Goal: Transaction & Acquisition: Purchase product/service

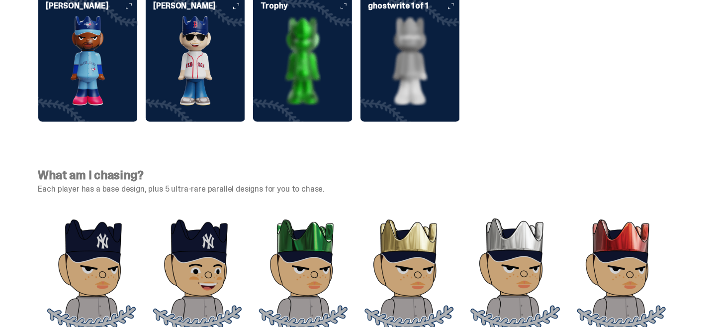
scroll to position [2829, 0]
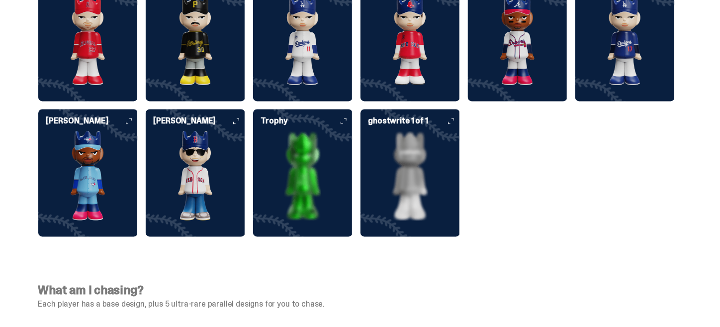
click at [313, 172] on img at bounding box center [302, 176] width 99 height 90
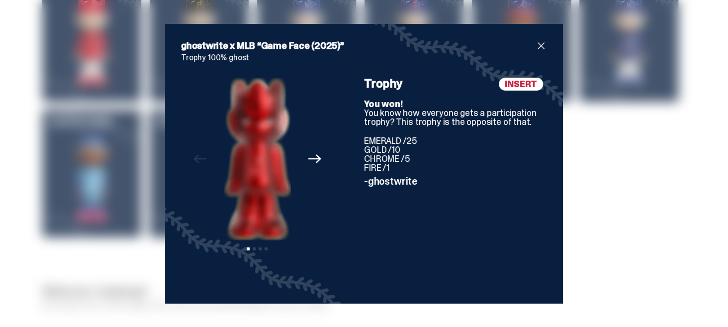
click at [316, 164] on icon "Next" at bounding box center [314, 158] width 13 height 13
click at [316, 164] on div "Previous Next View slide 1 View slide 2 View slide 3 View slide 4" at bounding box center [257, 183] width 153 height 210
click at [183, 163] on div "Previous Next View slide 1 View slide 2 View slide 3 View slide 4" at bounding box center [257, 183] width 153 height 210
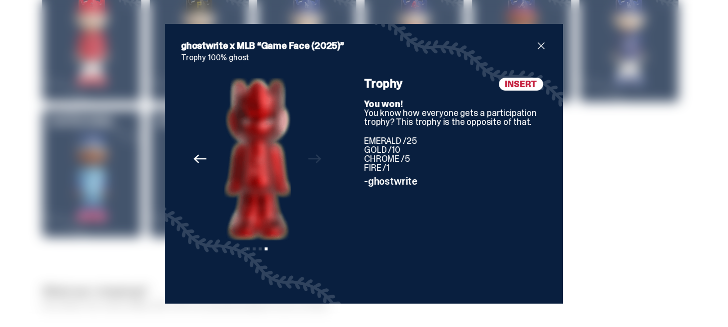
click at [183, 163] on div "Previous Next View slide 1 View slide 2 View slide 3 View slide 4" at bounding box center [257, 183] width 153 height 210
click at [197, 155] on icon "Previous" at bounding box center [200, 158] width 13 height 13
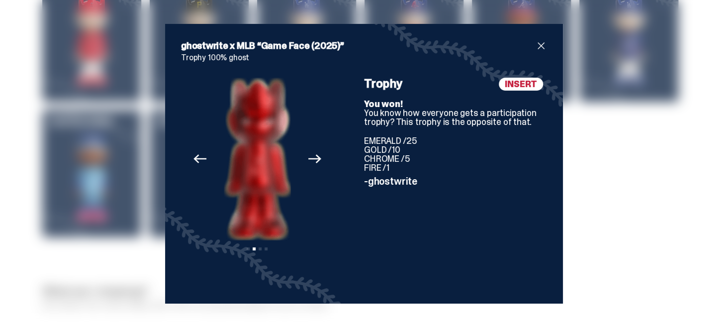
click at [197, 155] on icon "Previous" at bounding box center [200, 158] width 13 height 13
click at [540, 44] on span "close" at bounding box center [541, 46] width 12 height 12
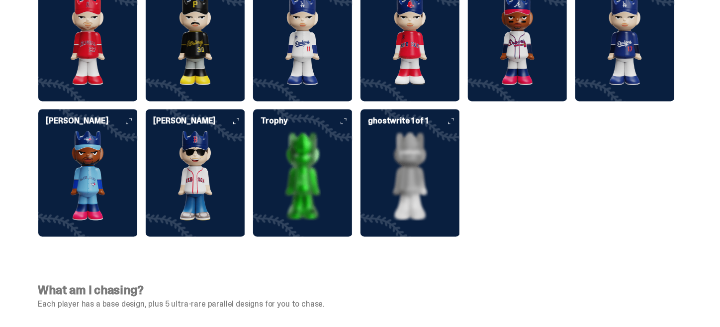
click at [407, 166] on img at bounding box center [410, 176] width 99 height 90
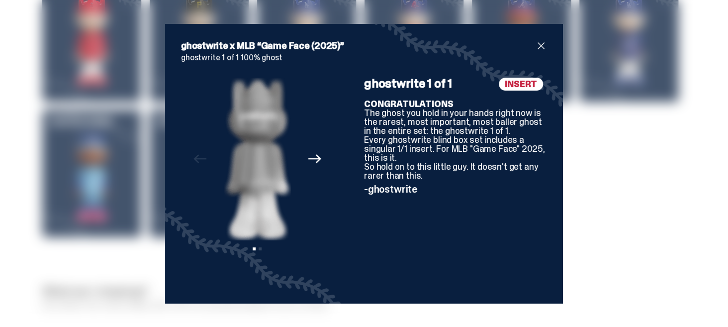
click at [310, 160] on icon "Next" at bounding box center [314, 158] width 13 height 13
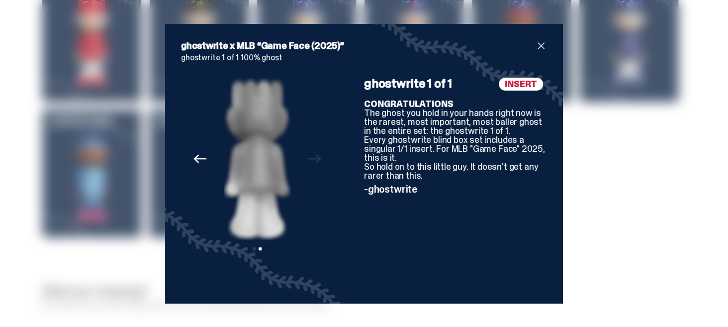
click at [538, 47] on span "close" at bounding box center [541, 46] width 12 height 12
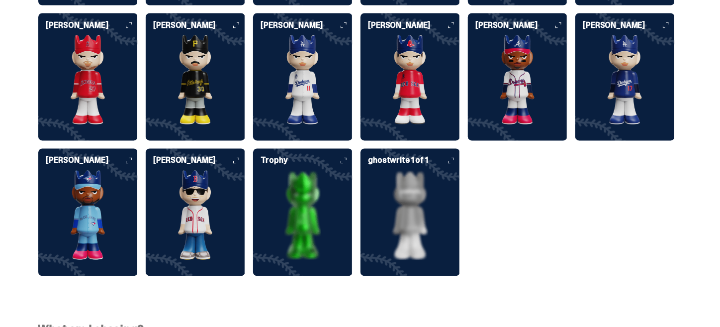
scroll to position [2783, 0]
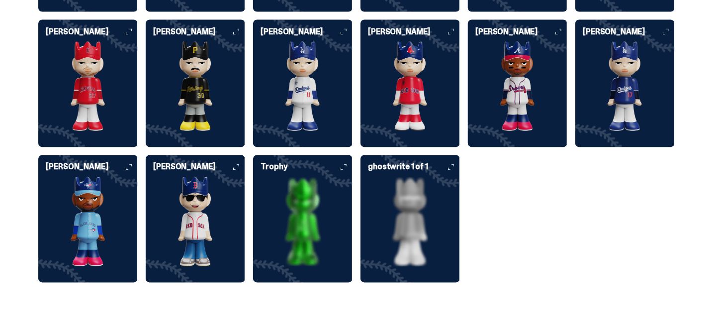
click at [186, 186] on img at bounding box center [195, 222] width 99 height 90
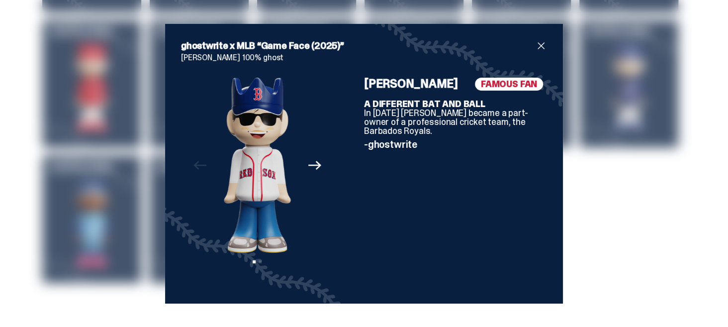
click at [316, 167] on icon "Next" at bounding box center [314, 165] width 13 height 13
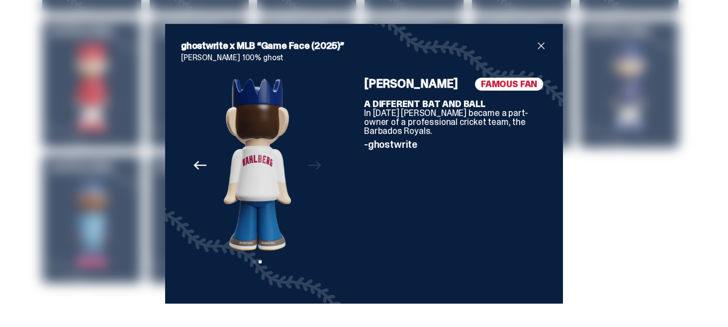
click at [539, 46] on span "close" at bounding box center [541, 46] width 12 height 12
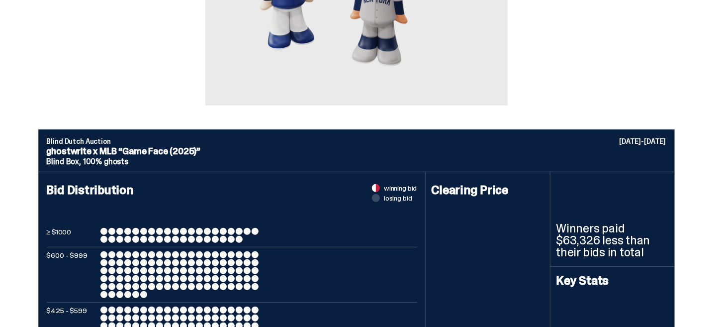
scroll to position [0, 0]
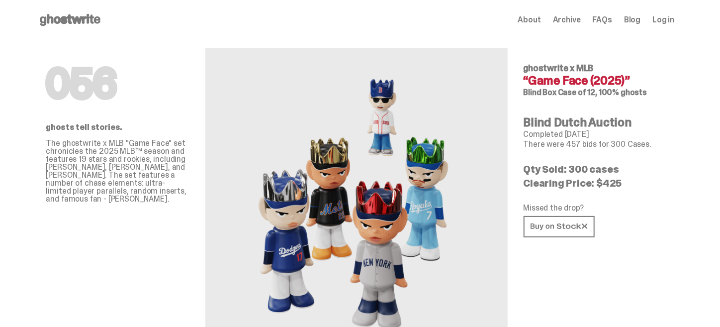
click at [529, 24] on span "About" at bounding box center [529, 20] width 23 height 8
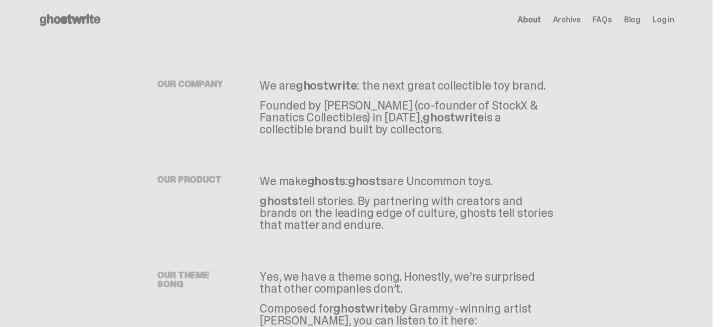
click at [581, 18] on span "Archive" at bounding box center [567, 20] width 28 height 8
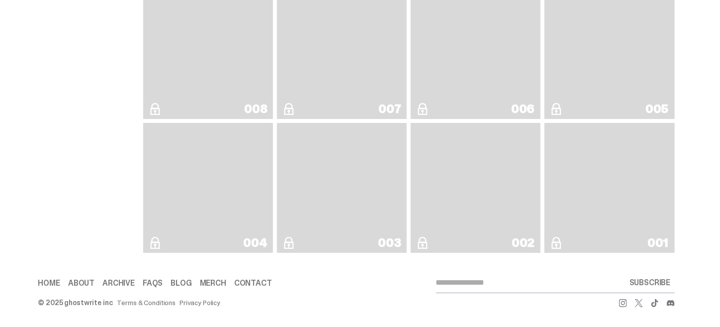
scroll to position [1735, 0]
